Goal: Task Accomplishment & Management: Use online tool/utility

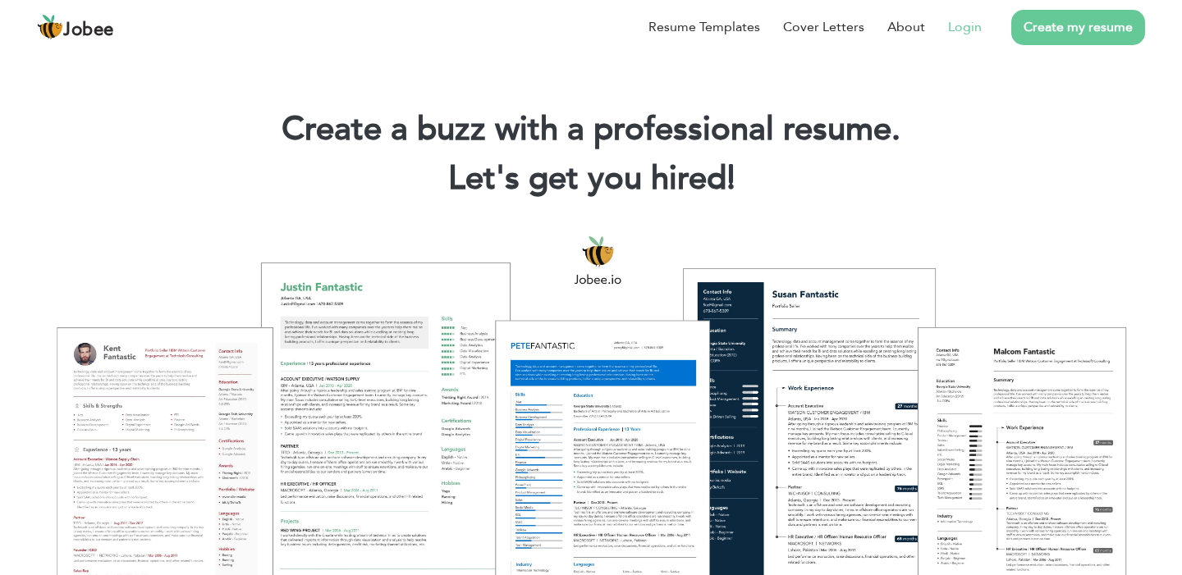
click at [959, 29] on link "Login" at bounding box center [965, 27] width 34 height 20
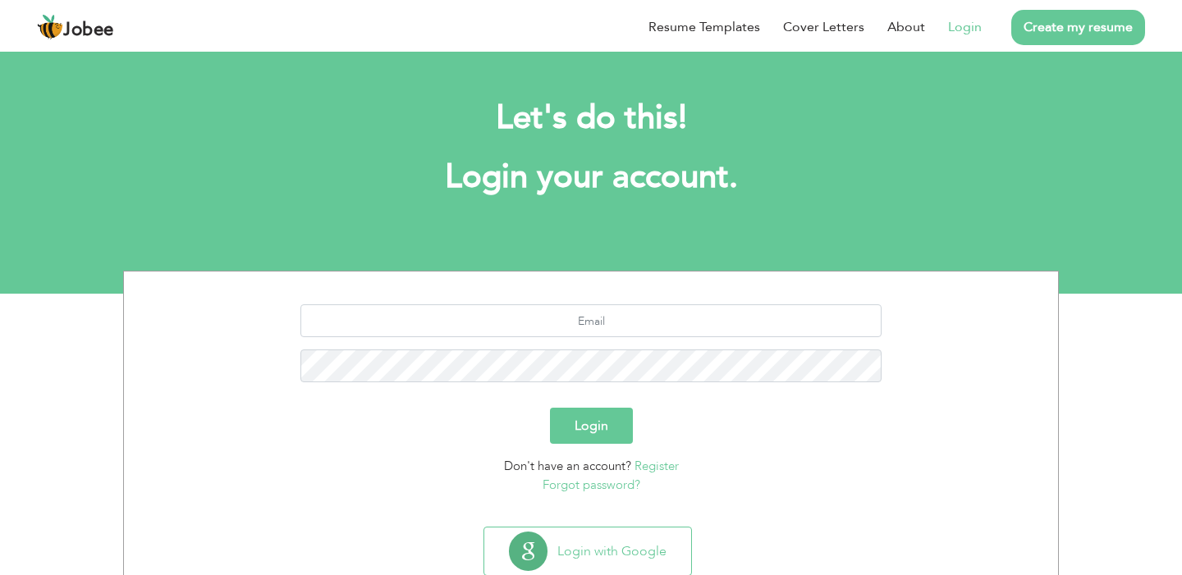
click at [1068, 21] on link "Create my resume" at bounding box center [1078, 27] width 134 height 35
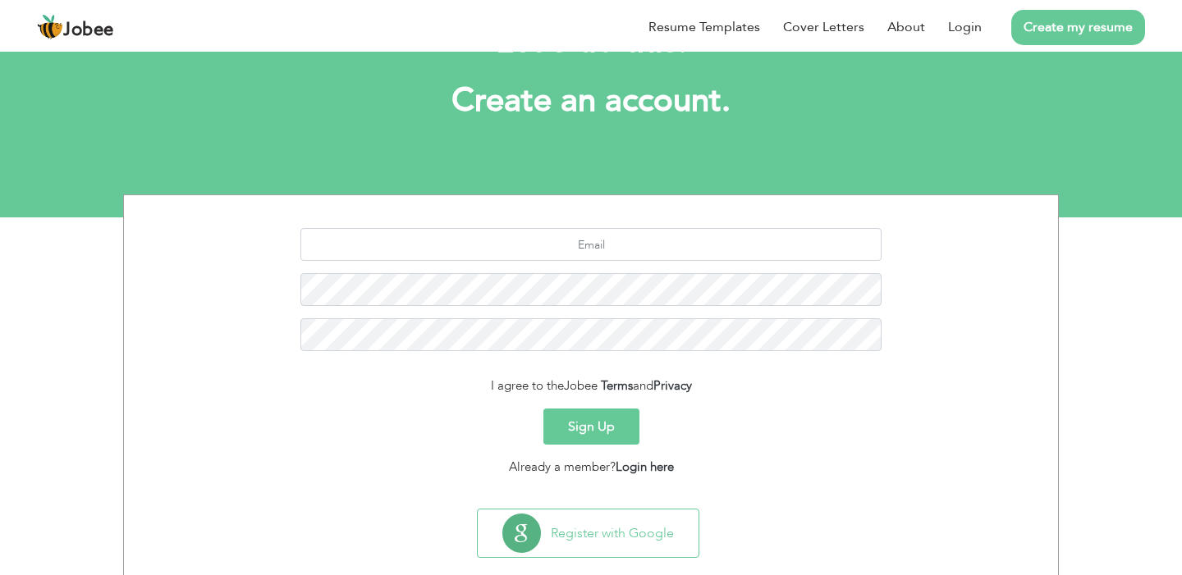
scroll to position [79, 0]
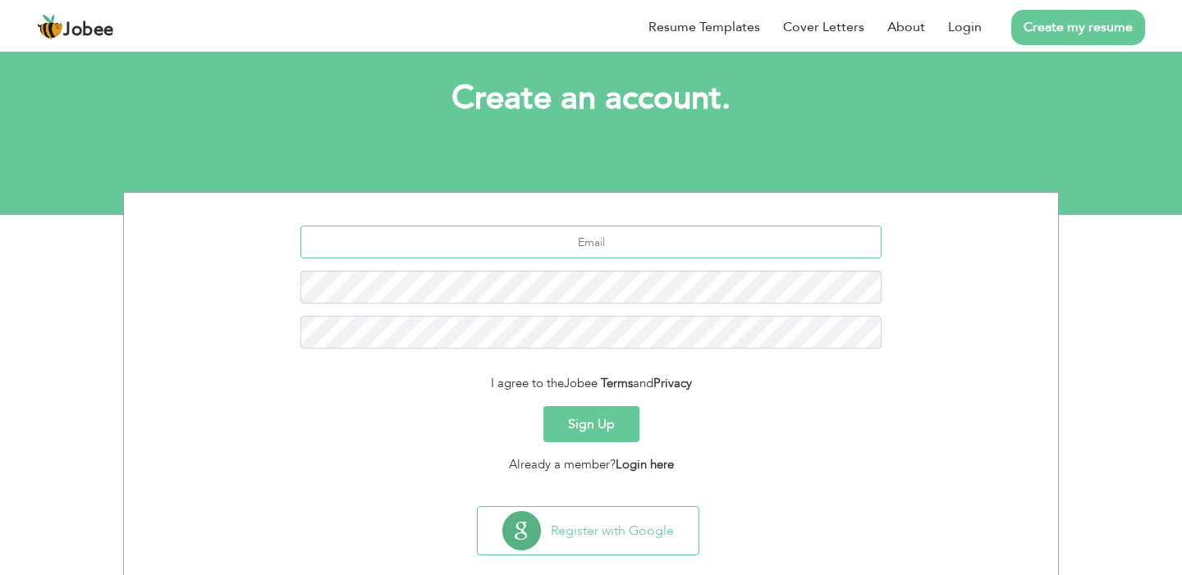
click at [592, 231] on input "text" at bounding box center [591, 242] width 582 height 33
click at [652, 240] on input "text" at bounding box center [591, 242] width 582 height 33
click at [636, 311] on div at bounding box center [590, 293] width 909 height 135
click at [637, 238] on input "text" at bounding box center [591, 242] width 582 height 33
click at [952, 32] on link "Login" at bounding box center [965, 27] width 34 height 20
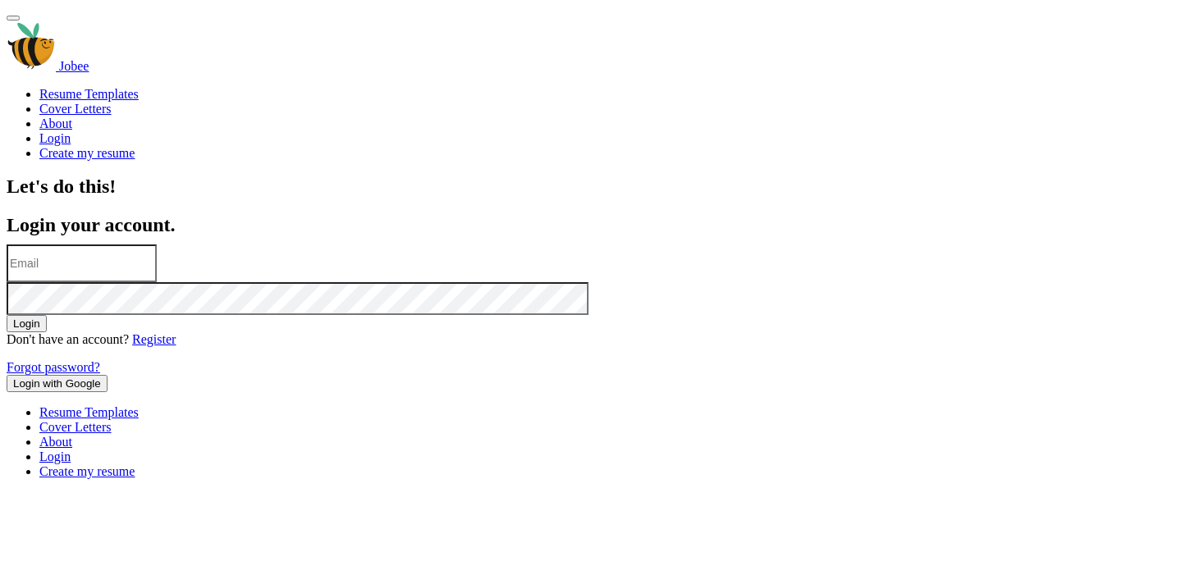
scroll to position [48, 0]
click at [157, 280] on input "text" at bounding box center [82, 264] width 150 height 38
type input "zakriakhanengr@gmail.com"
click at [7, 315] on button "Login" at bounding box center [27, 323] width 40 height 17
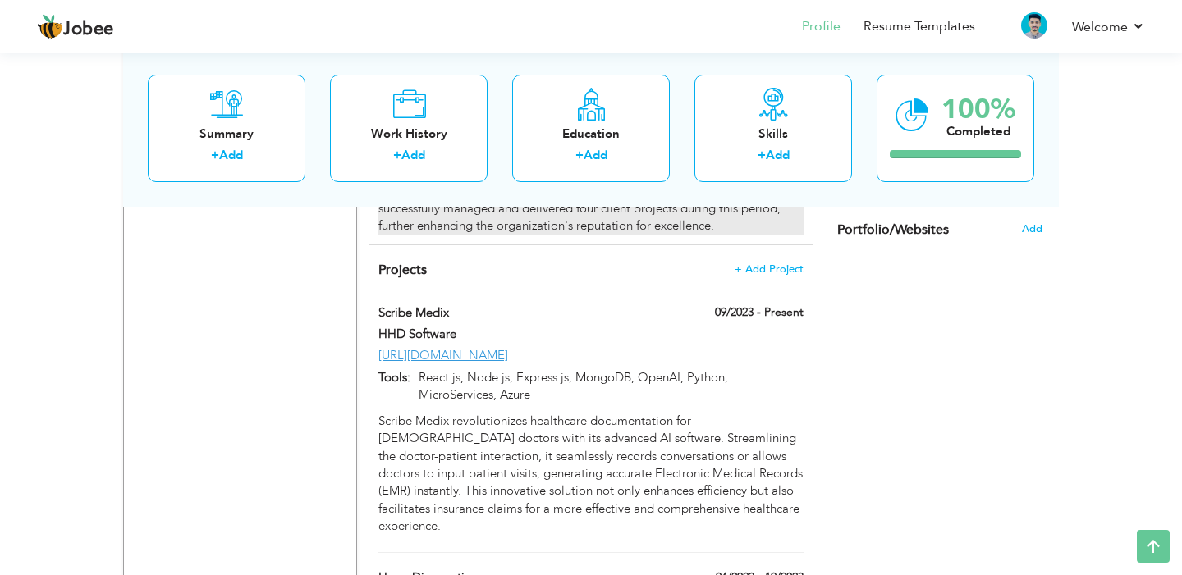
scroll to position [1402, 0]
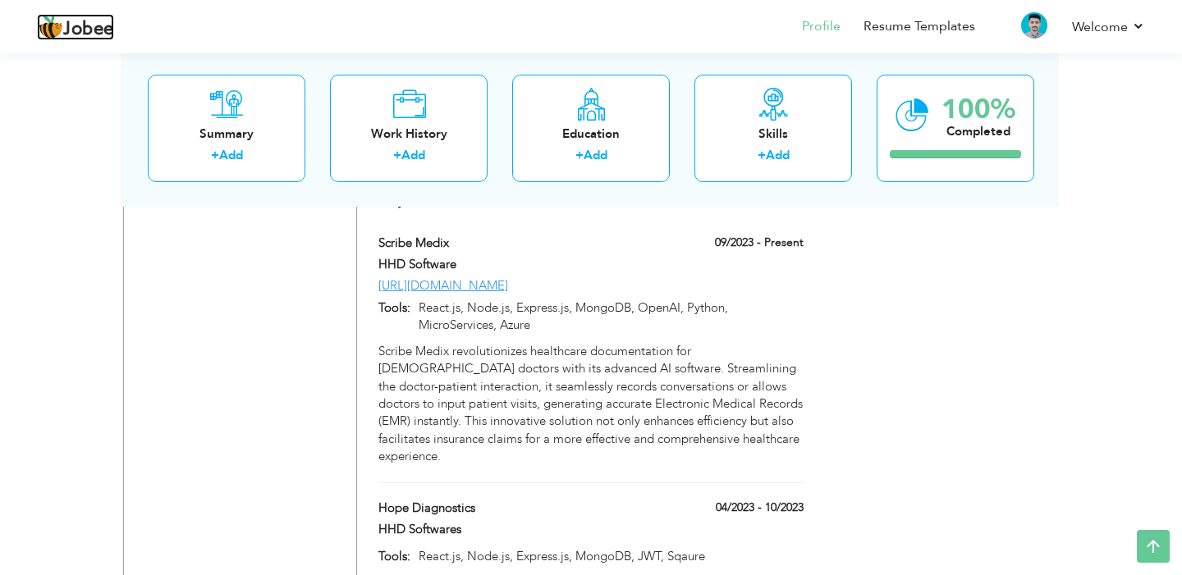
click at [96, 30] on span "Jobee" at bounding box center [88, 30] width 51 height 18
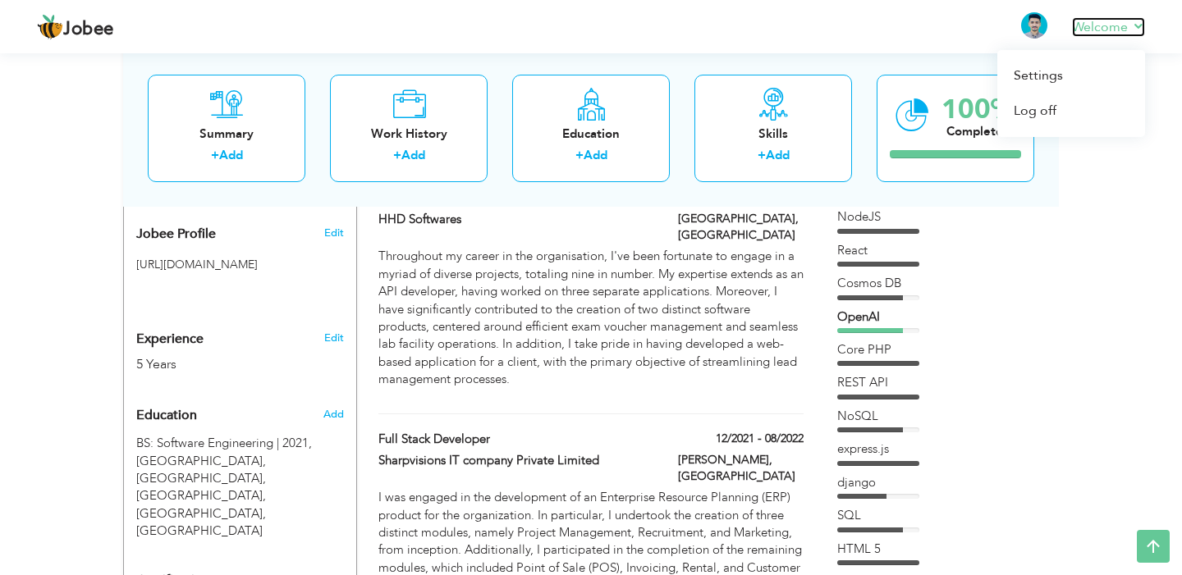
click at [1124, 33] on link "Welcome" at bounding box center [1108, 27] width 73 height 20
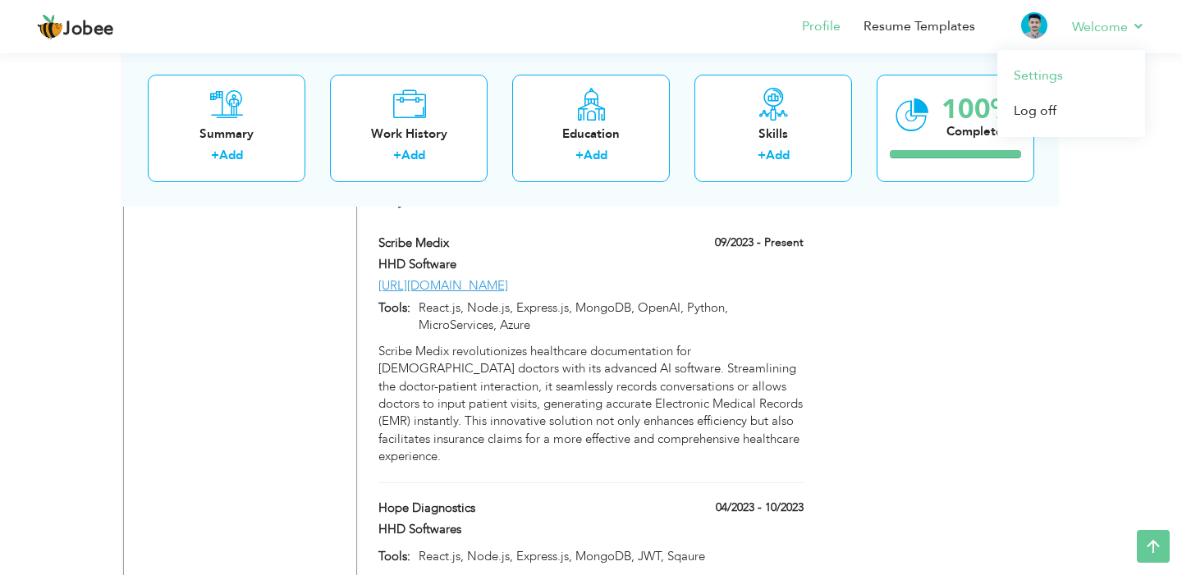
click at [1053, 66] on link "Settings" at bounding box center [1071, 75] width 148 height 35
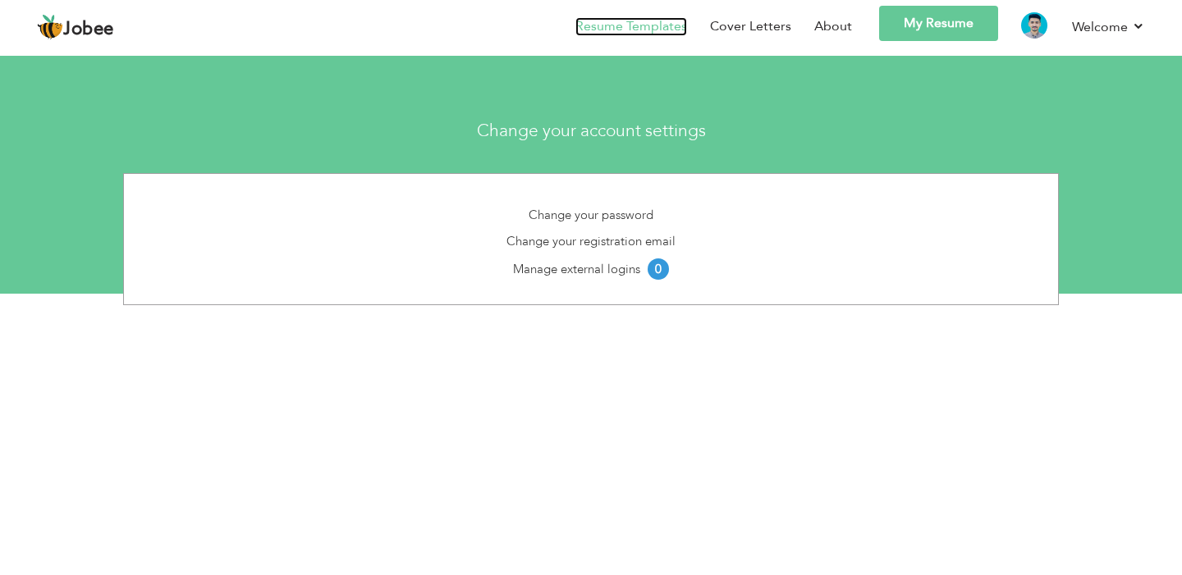
click at [650, 33] on link "Resume Templates" at bounding box center [631, 26] width 112 height 19
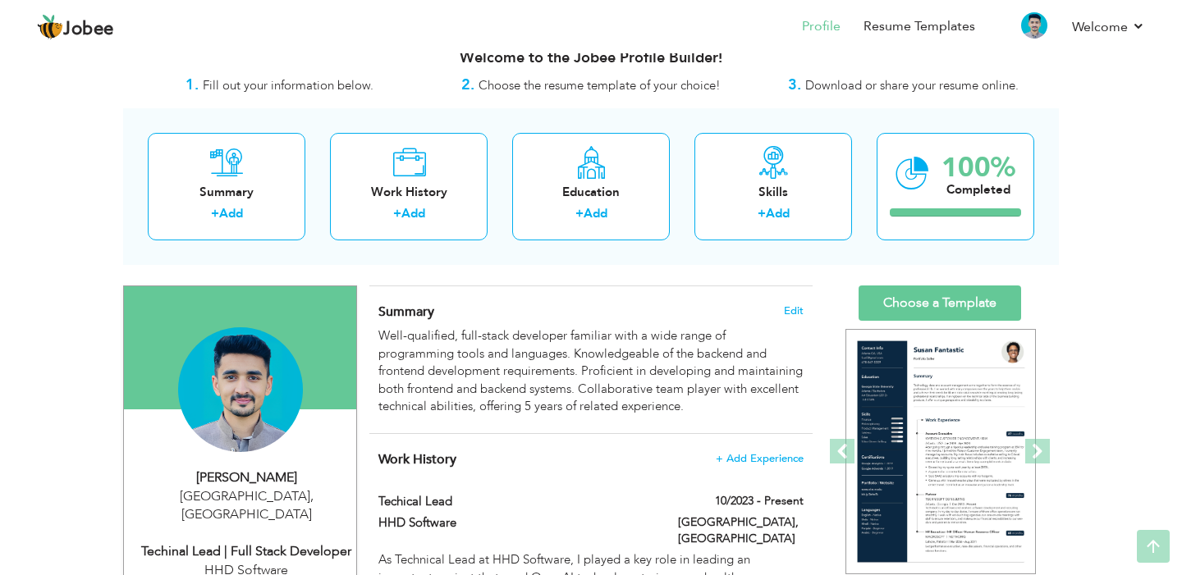
scroll to position [8, 0]
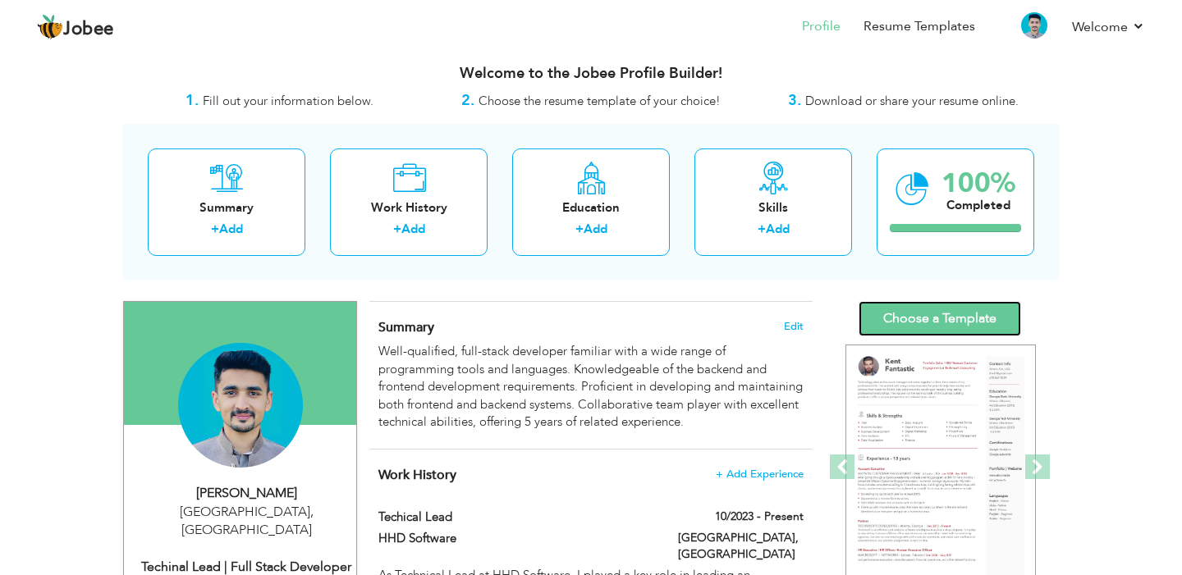
click at [971, 320] on link "Choose a Template" at bounding box center [939, 318] width 162 height 35
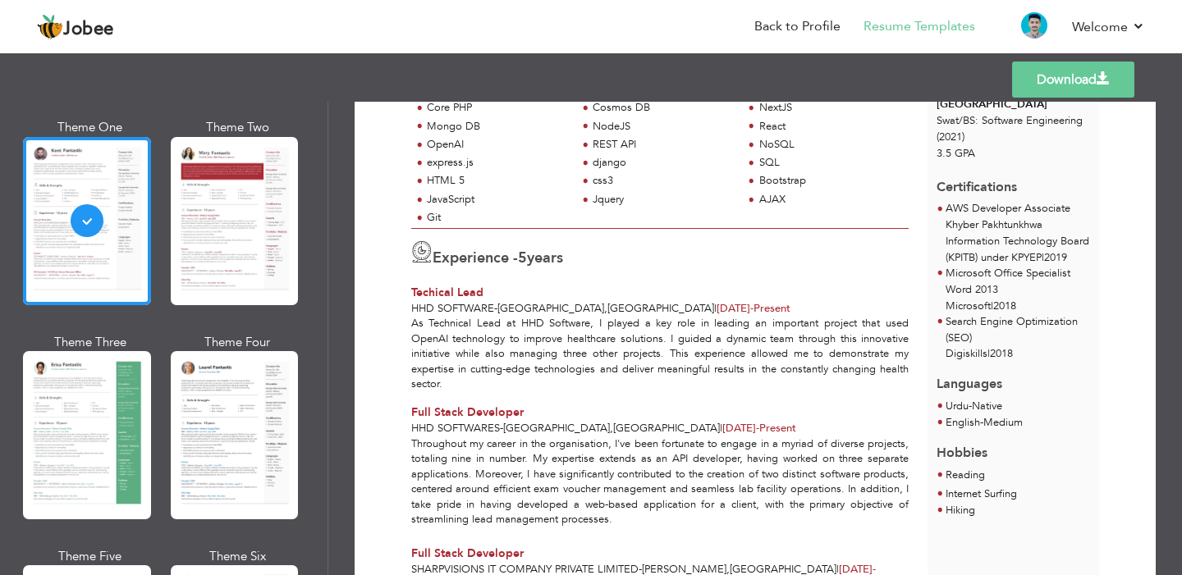
scroll to position [460, 0]
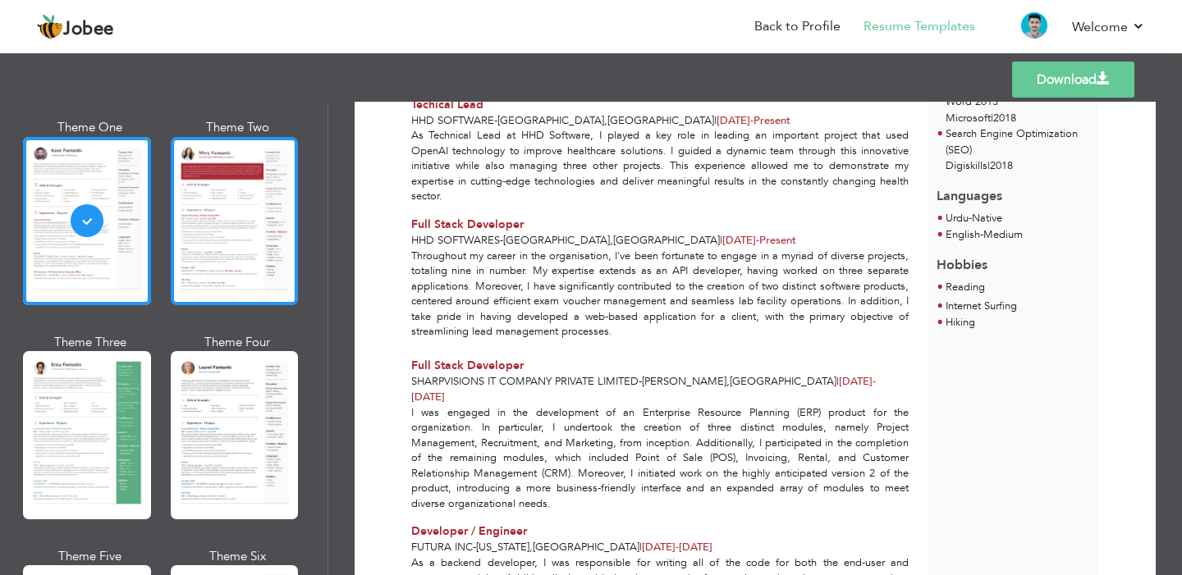
click at [208, 254] on div at bounding box center [235, 221] width 128 height 168
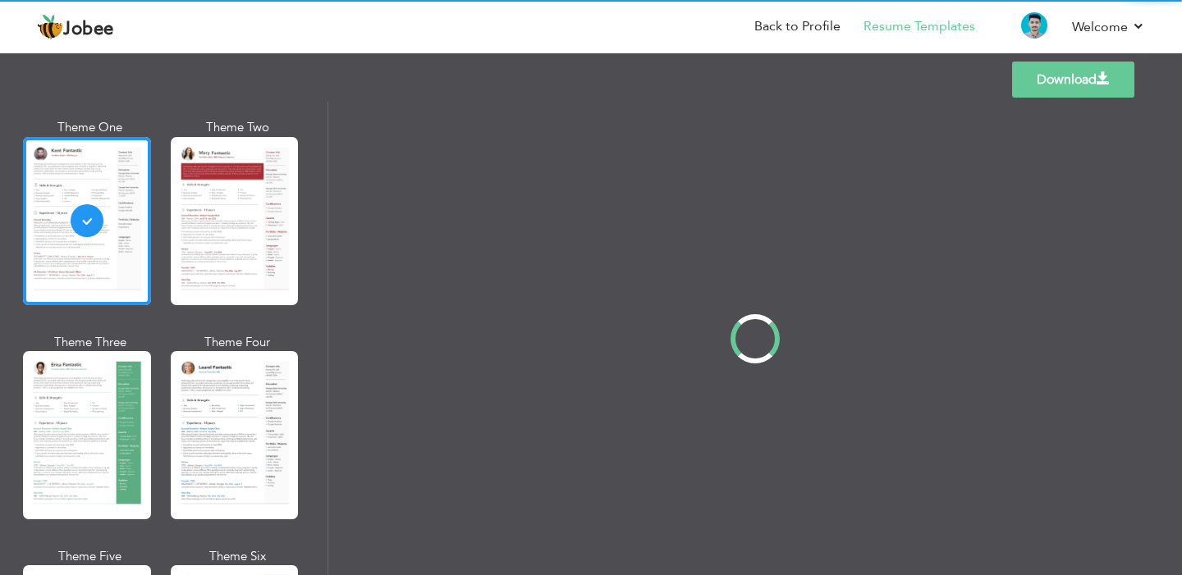
scroll to position [0, 0]
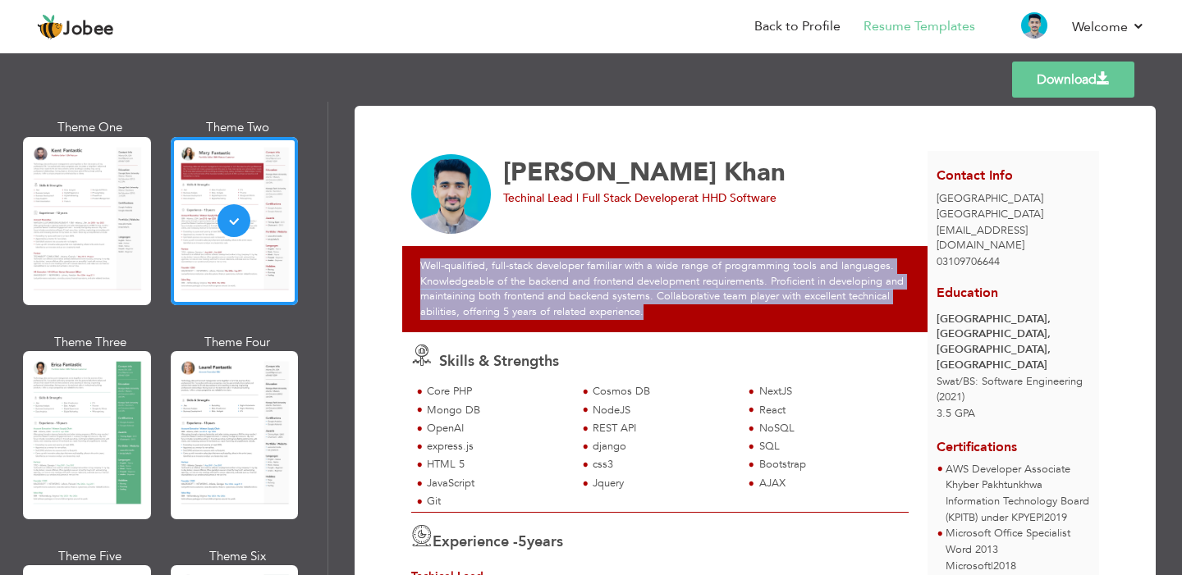
drag, startPoint x: 414, startPoint y: 263, endPoint x: 753, endPoint y: 307, distance: 341.7
click at [754, 307] on div "Well-qualified, full-stack developer familiar with a wide range of programming …" at bounding box center [669, 288] width 534 height 85
click at [753, 307] on div "Well-qualified, full-stack developer familiar with a wide range of programming …" at bounding box center [669, 288] width 534 height 85
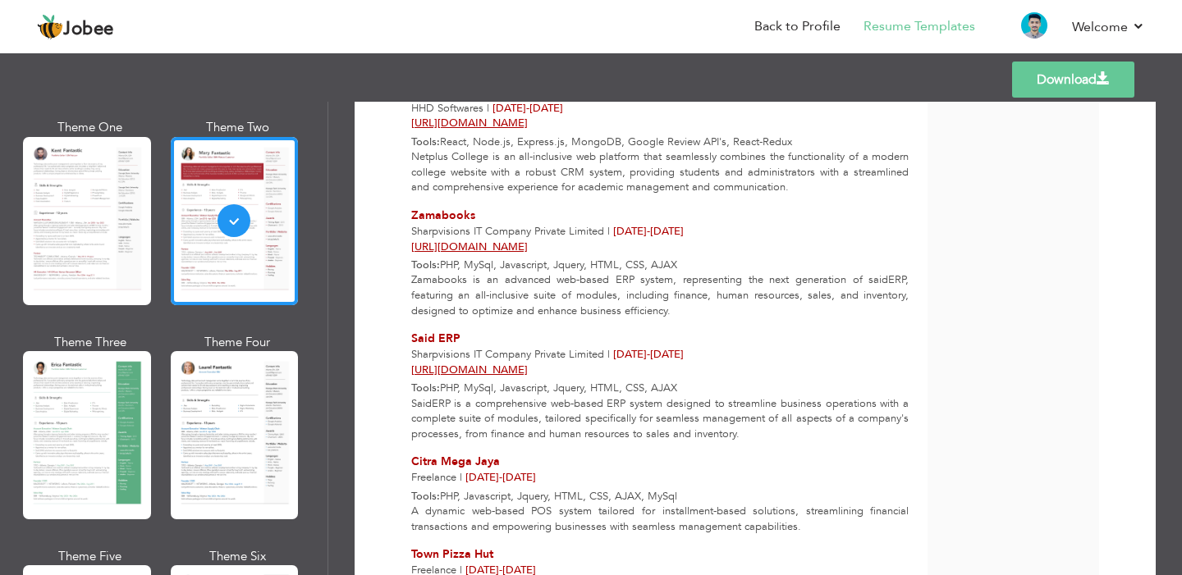
scroll to position [2303, 0]
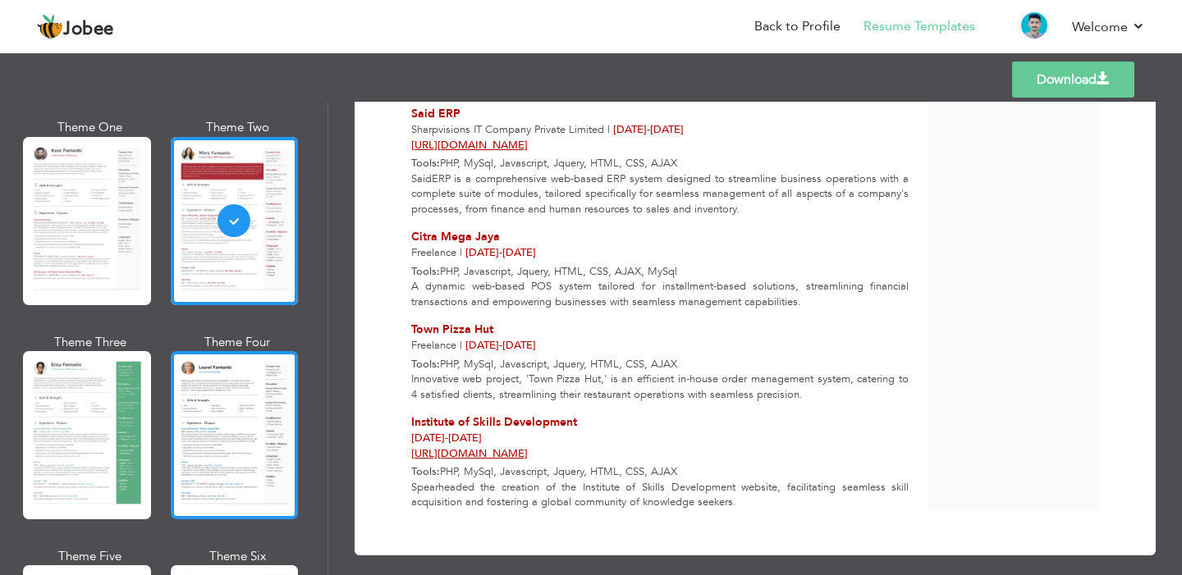
click at [247, 444] on div at bounding box center [235, 435] width 128 height 168
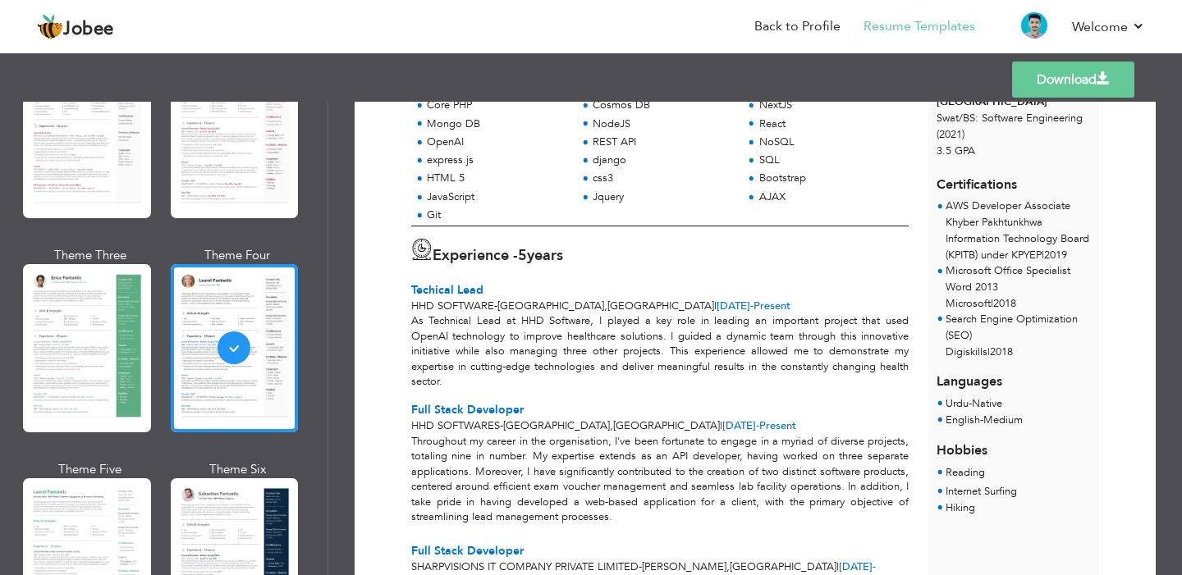
scroll to position [0, 0]
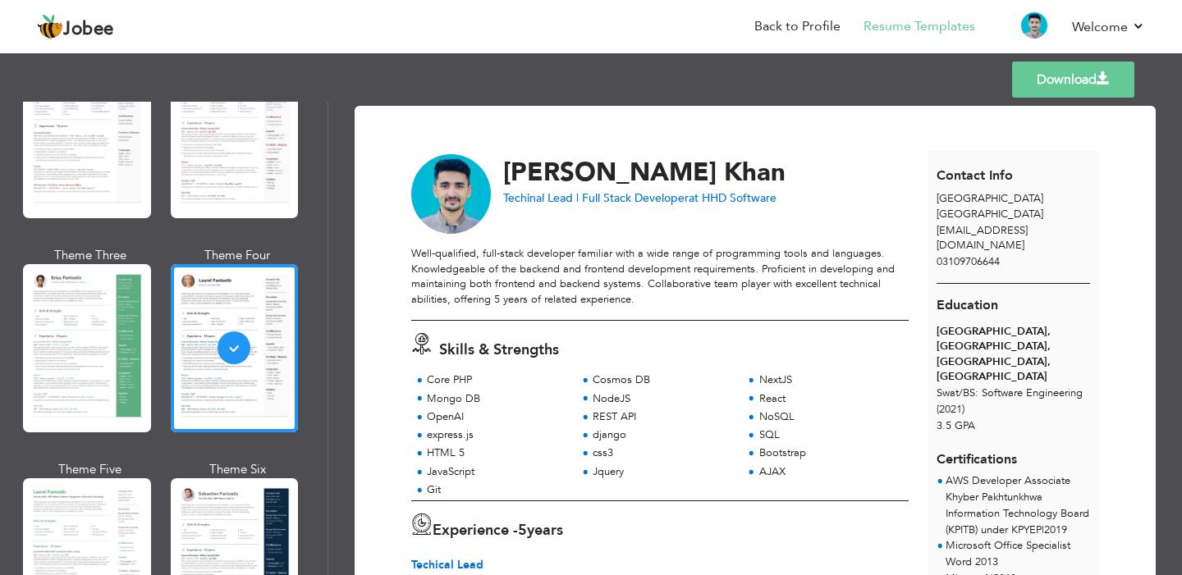
click at [1040, 75] on link "Download" at bounding box center [1073, 80] width 122 height 36
